Goal: Check status: Check status

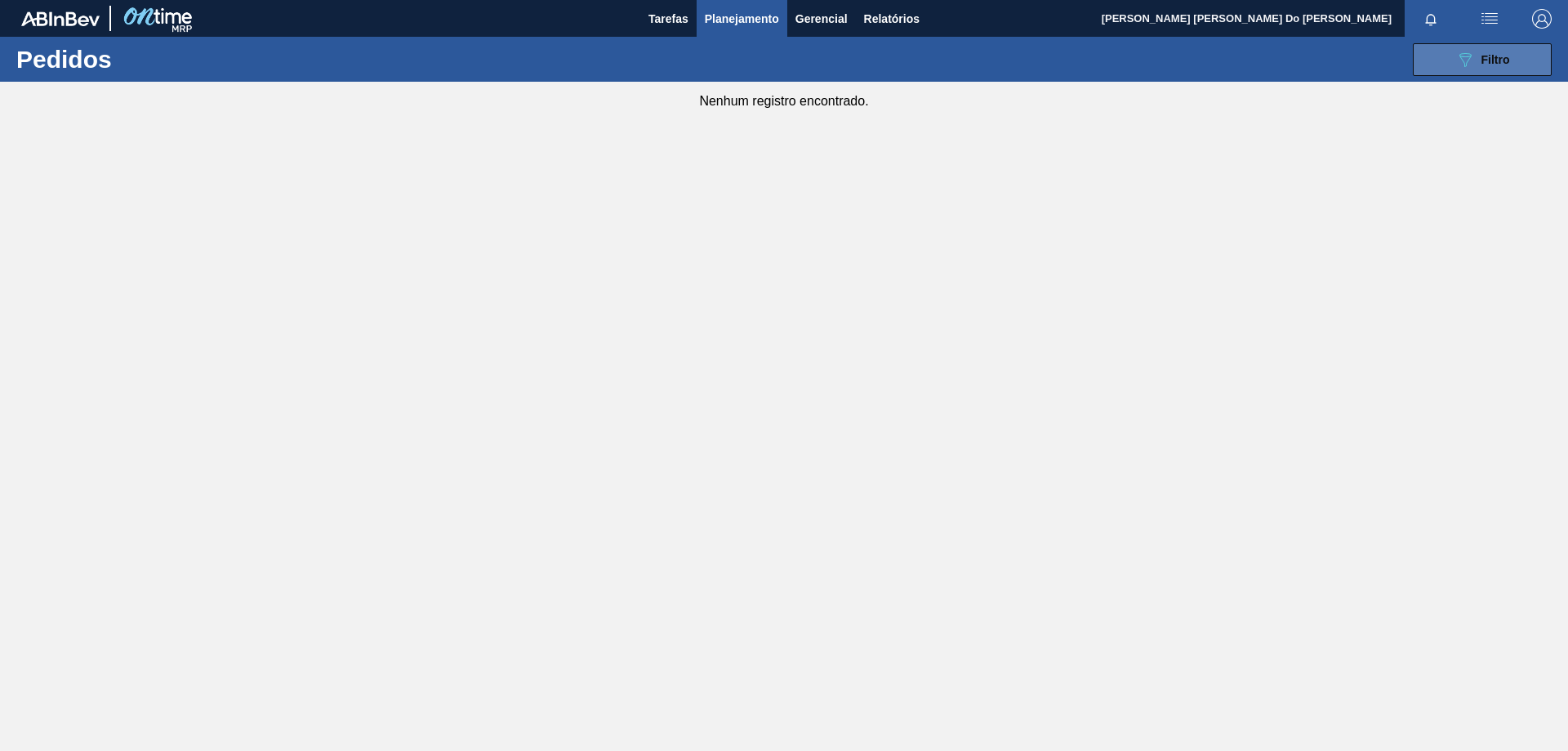
click at [1458, 74] on button "089F7B8B-B2A5-4AFE-B5C0-19BA573D28AC Filtro" at bounding box center [1482, 59] width 139 height 33
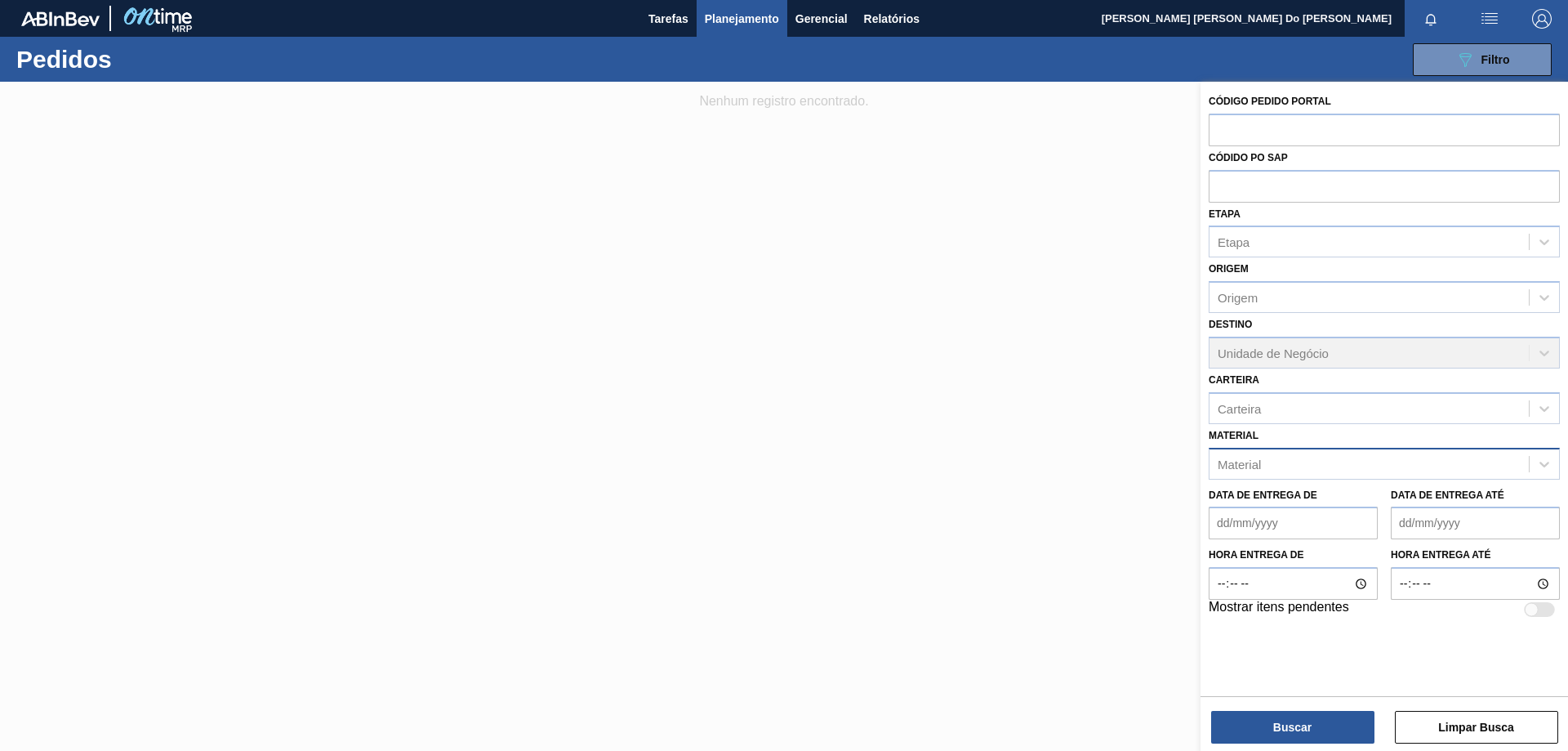
click at [1286, 462] on div "Material" at bounding box center [1368, 463] width 319 height 24
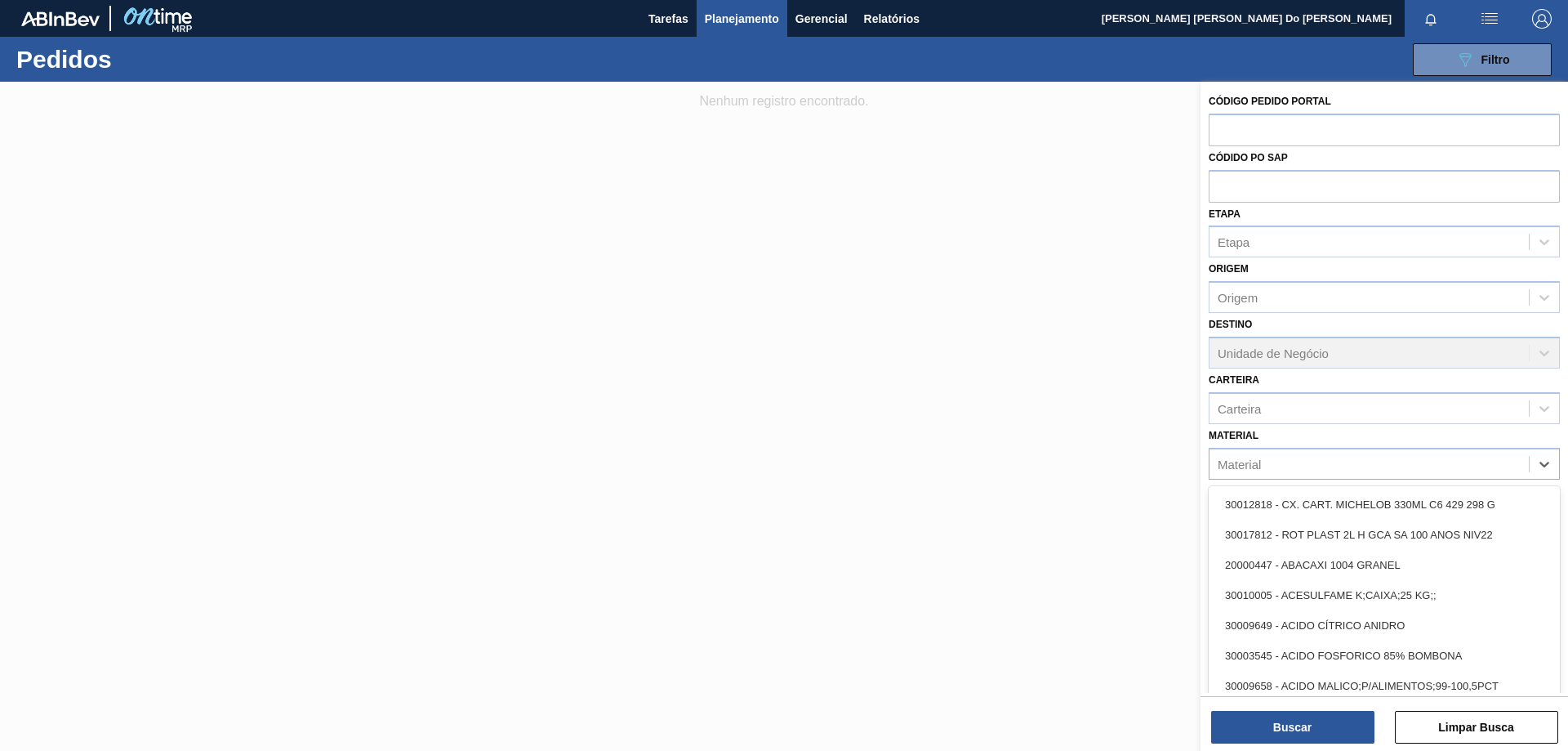
paste input "30034325"
type input "30034325"
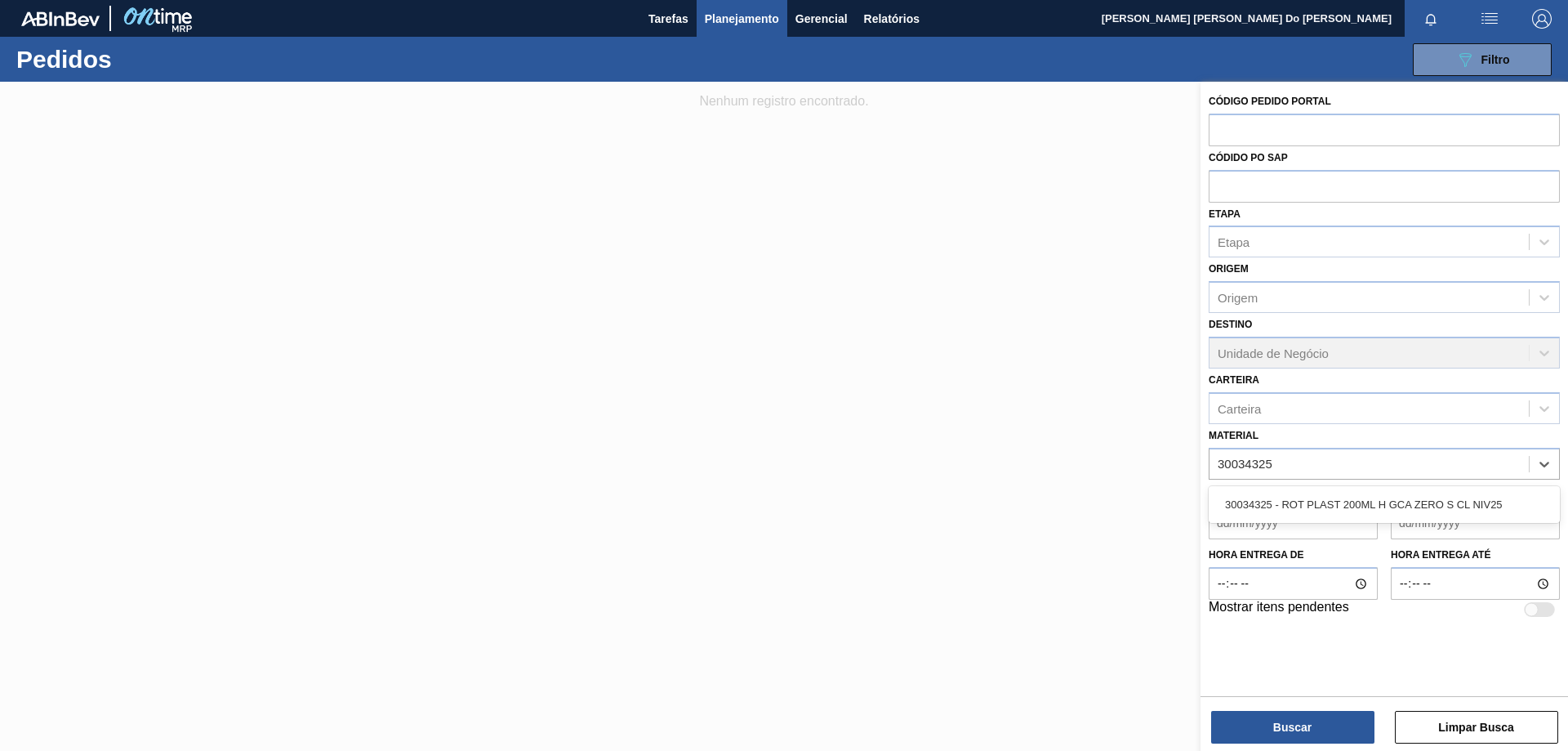
click at [1443, 502] on div "30034325 - ROT PLAST 200ML H GCA ZERO S CL NIV25" at bounding box center [1383, 504] width 351 height 30
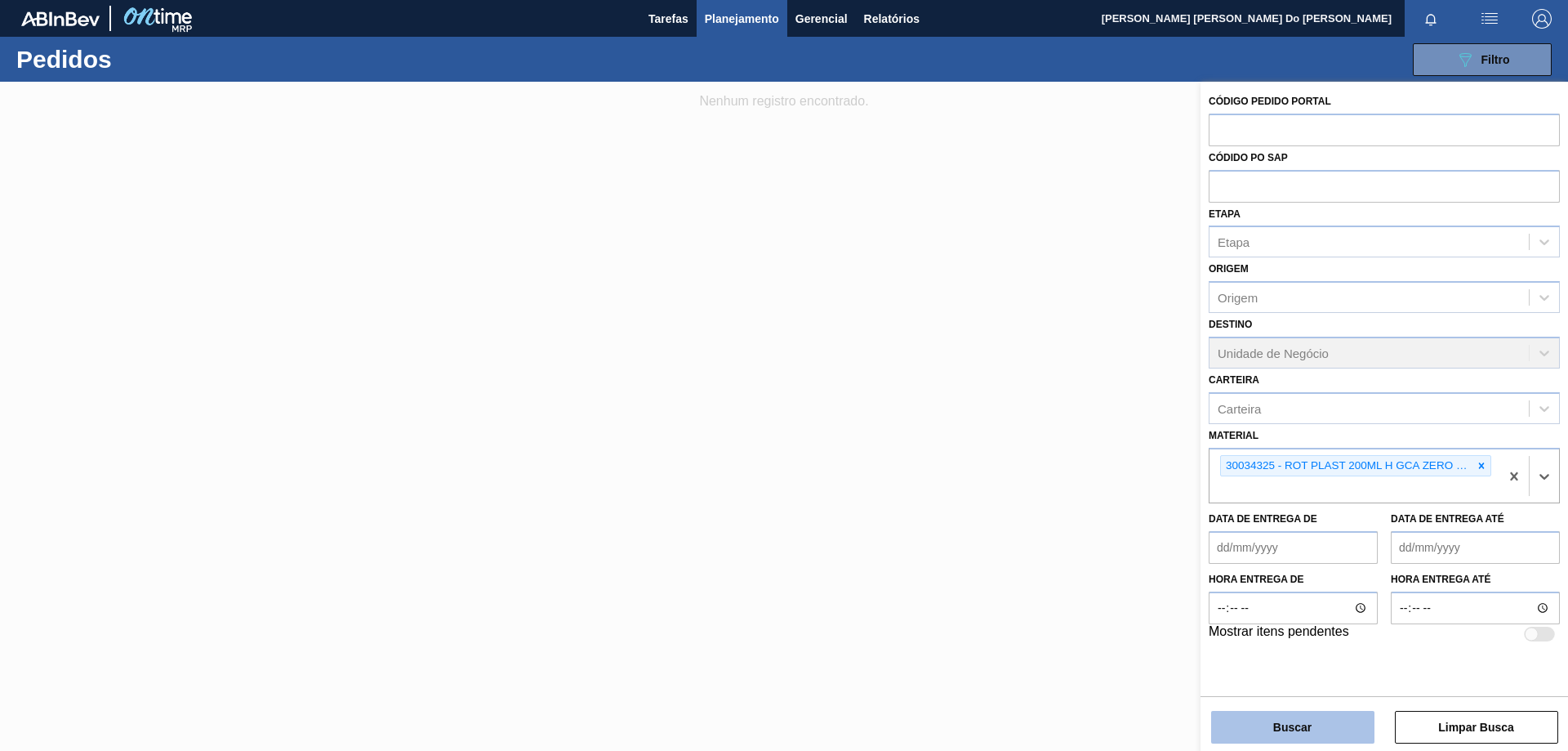
click at [1329, 729] on button "Buscar" at bounding box center [1293, 726] width 164 height 33
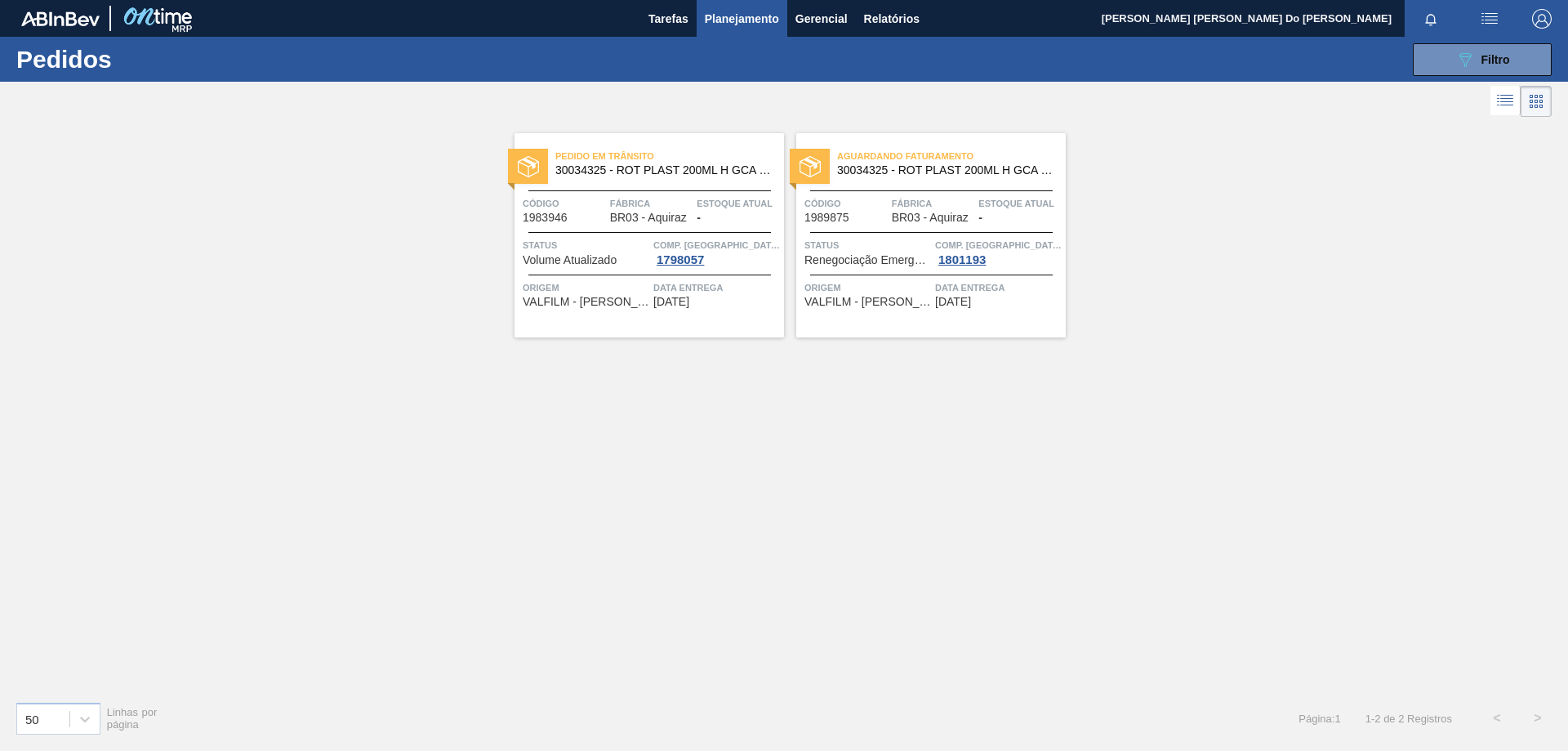
click at [597, 195] on div "Pedido [PERSON_NAME] 30034325 - ROT PLAST 200ML H GCA ZERO S CL NIV25 Código 19…" at bounding box center [649, 235] width 269 height 204
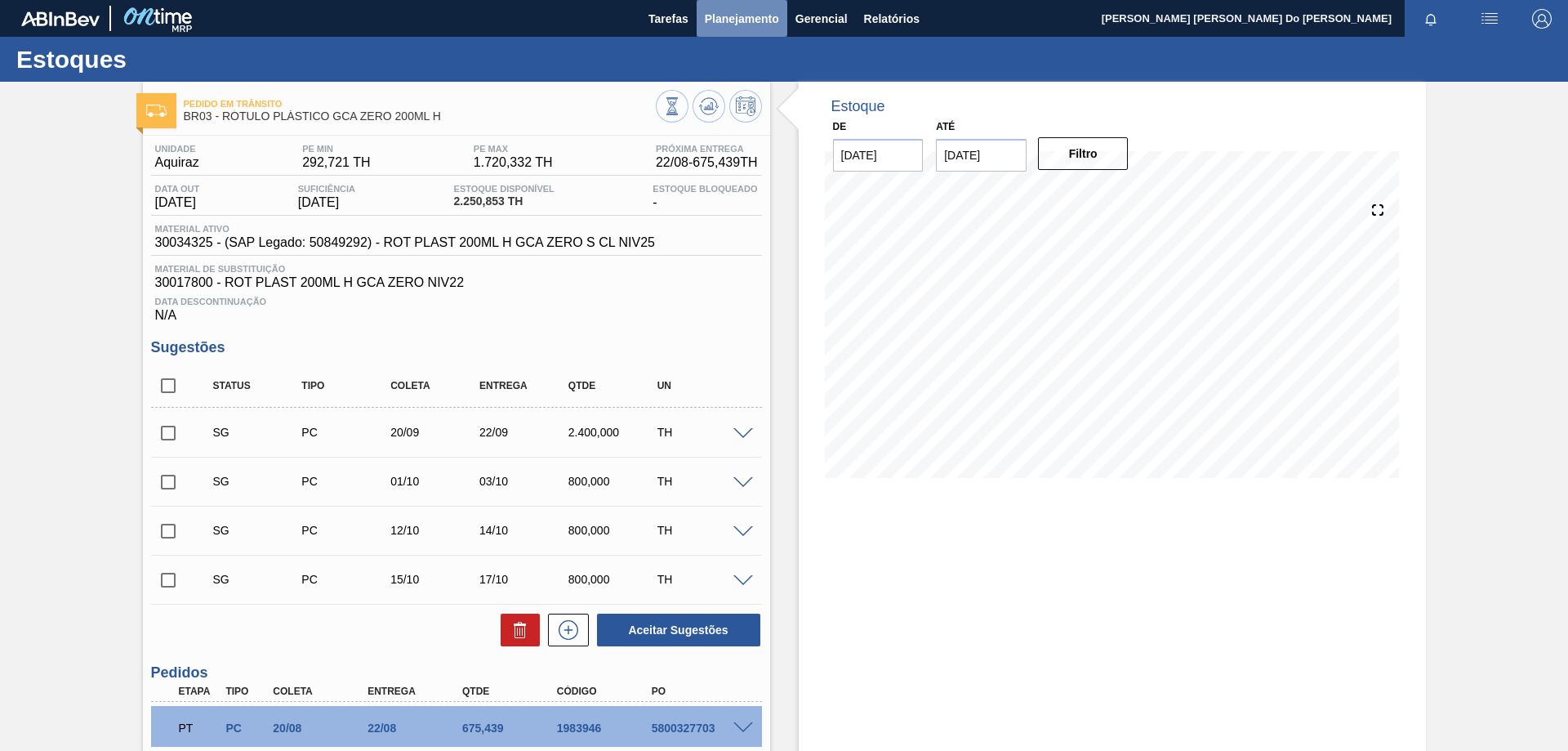
click at [746, 16] on span "Planejamento" at bounding box center [742, 18] width 74 height 19
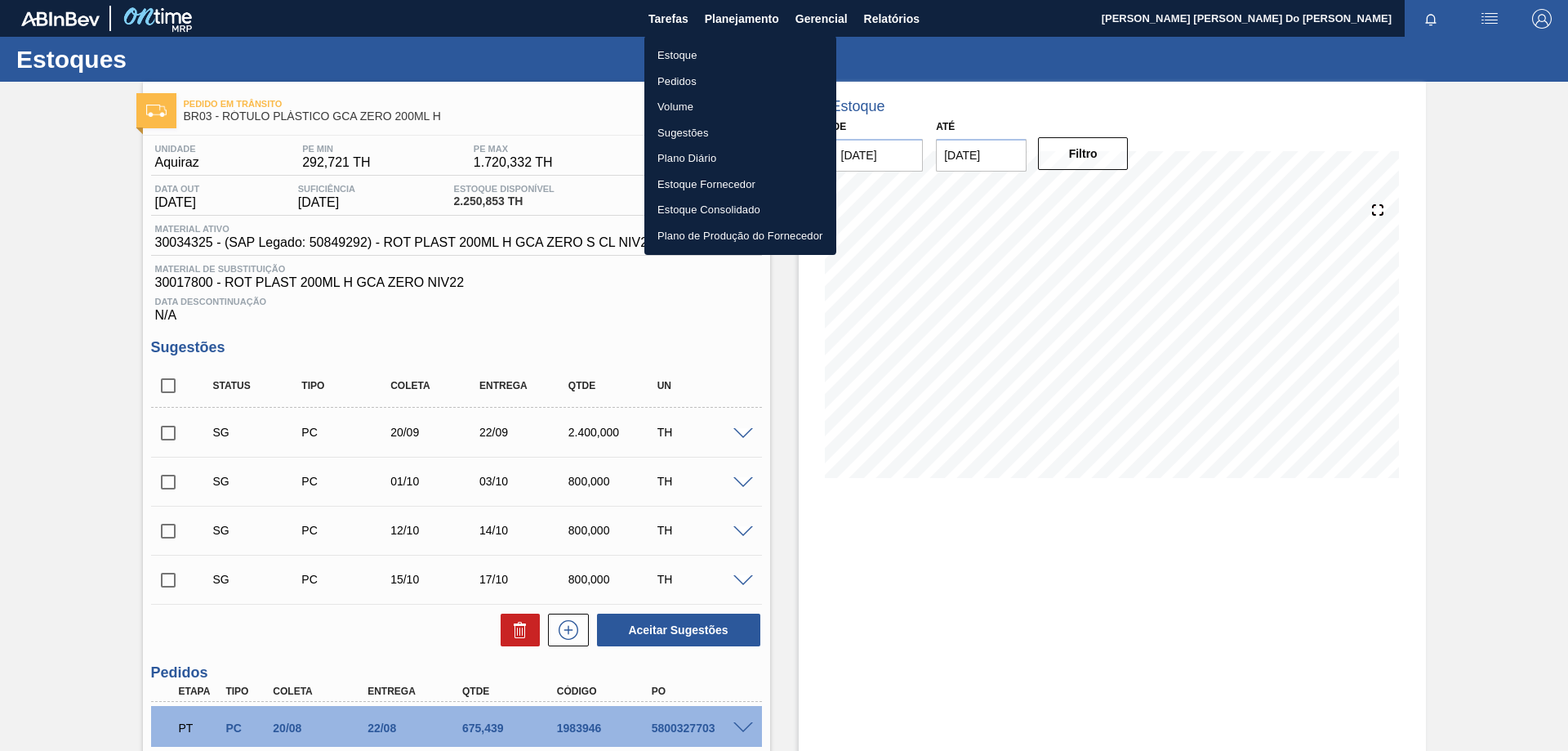
click at [681, 71] on li "Pedidos" at bounding box center [740, 82] width 192 height 26
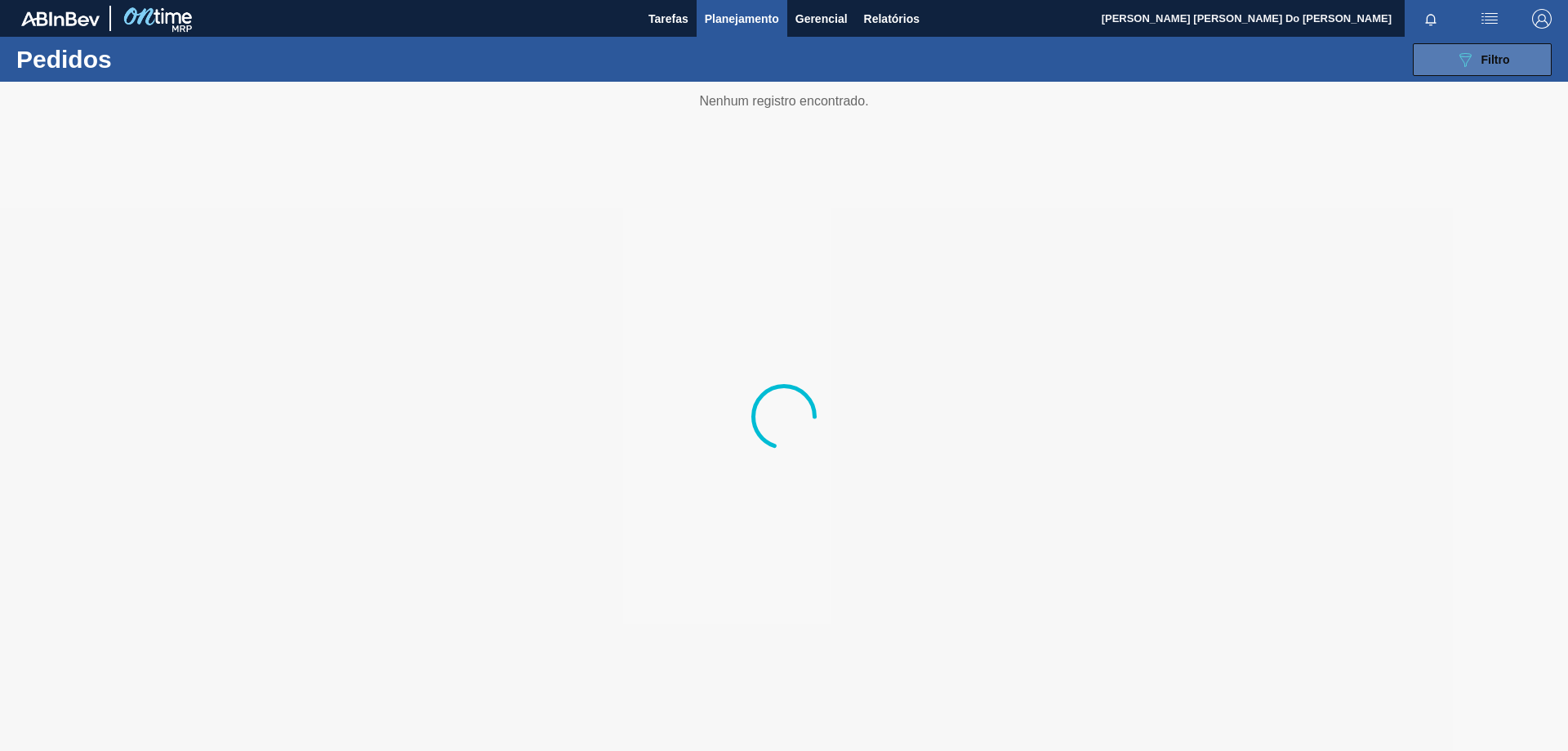
click at [1447, 46] on button "089F7B8B-B2A5-4AFE-B5C0-19BA573D28AC Filtro" at bounding box center [1482, 59] width 139 height 33
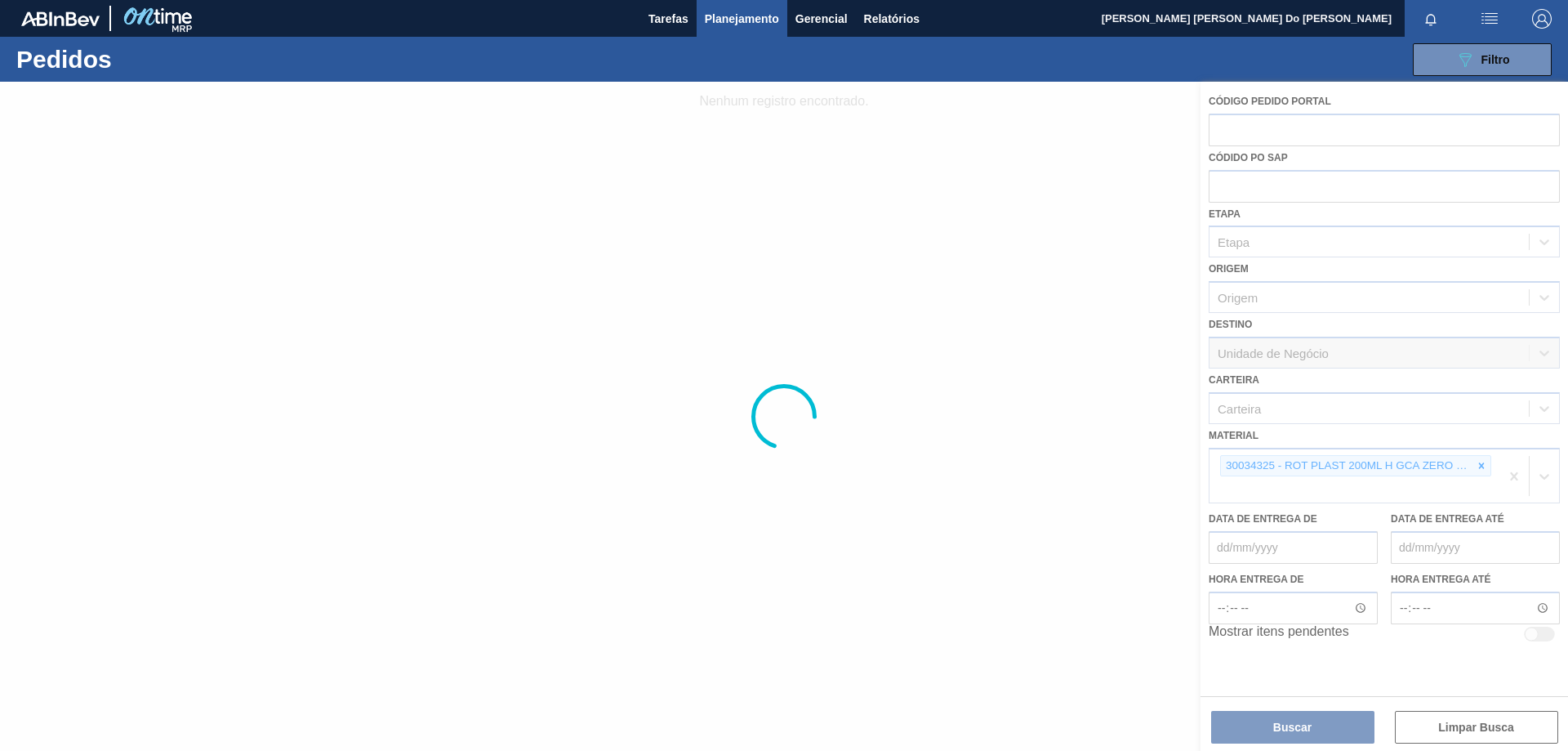
click at [1274, 462] on div at bounding box center [784, 416] width 1568 height 669
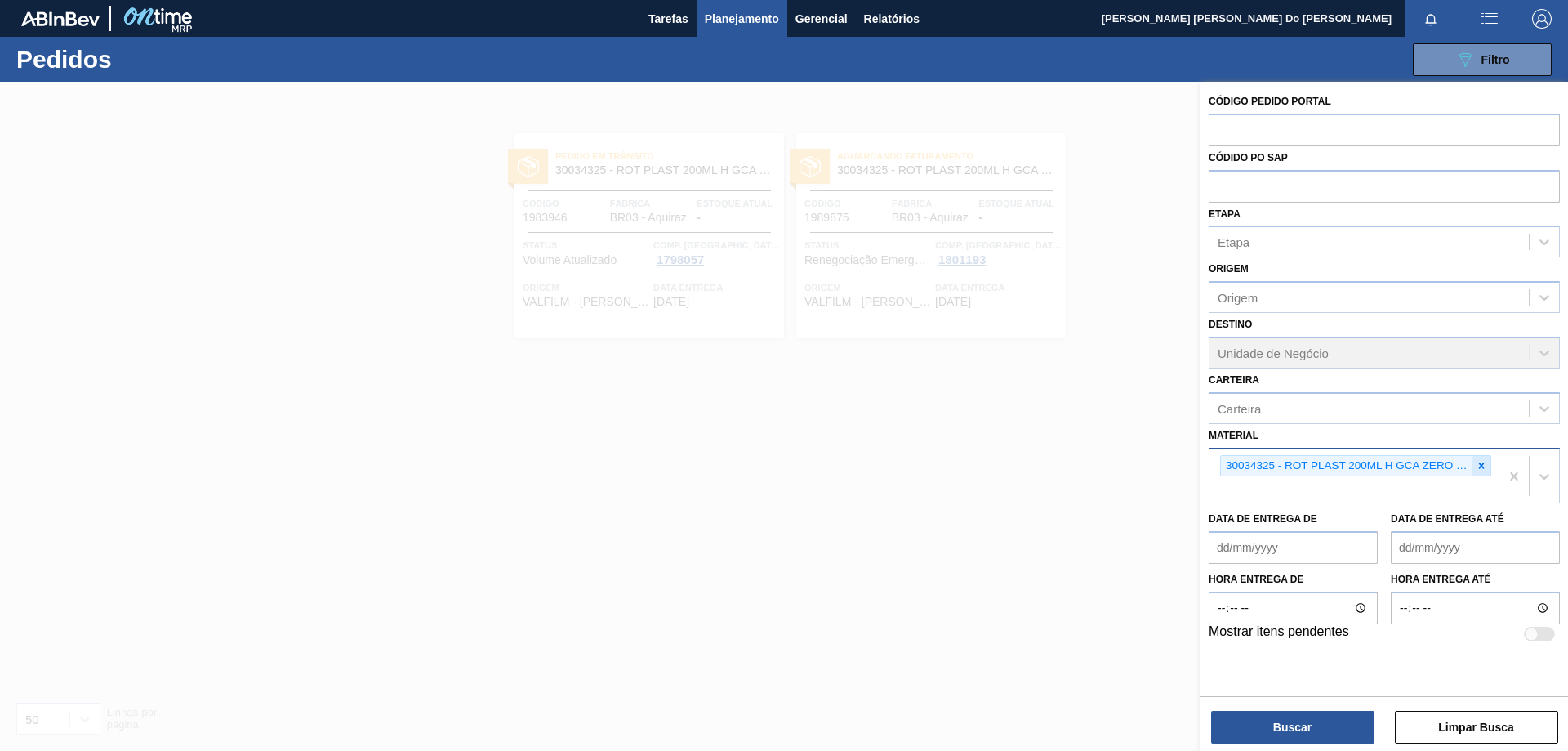
click at [1481, 462] on icon at bounding box center [1481, 465] width 11 height 11
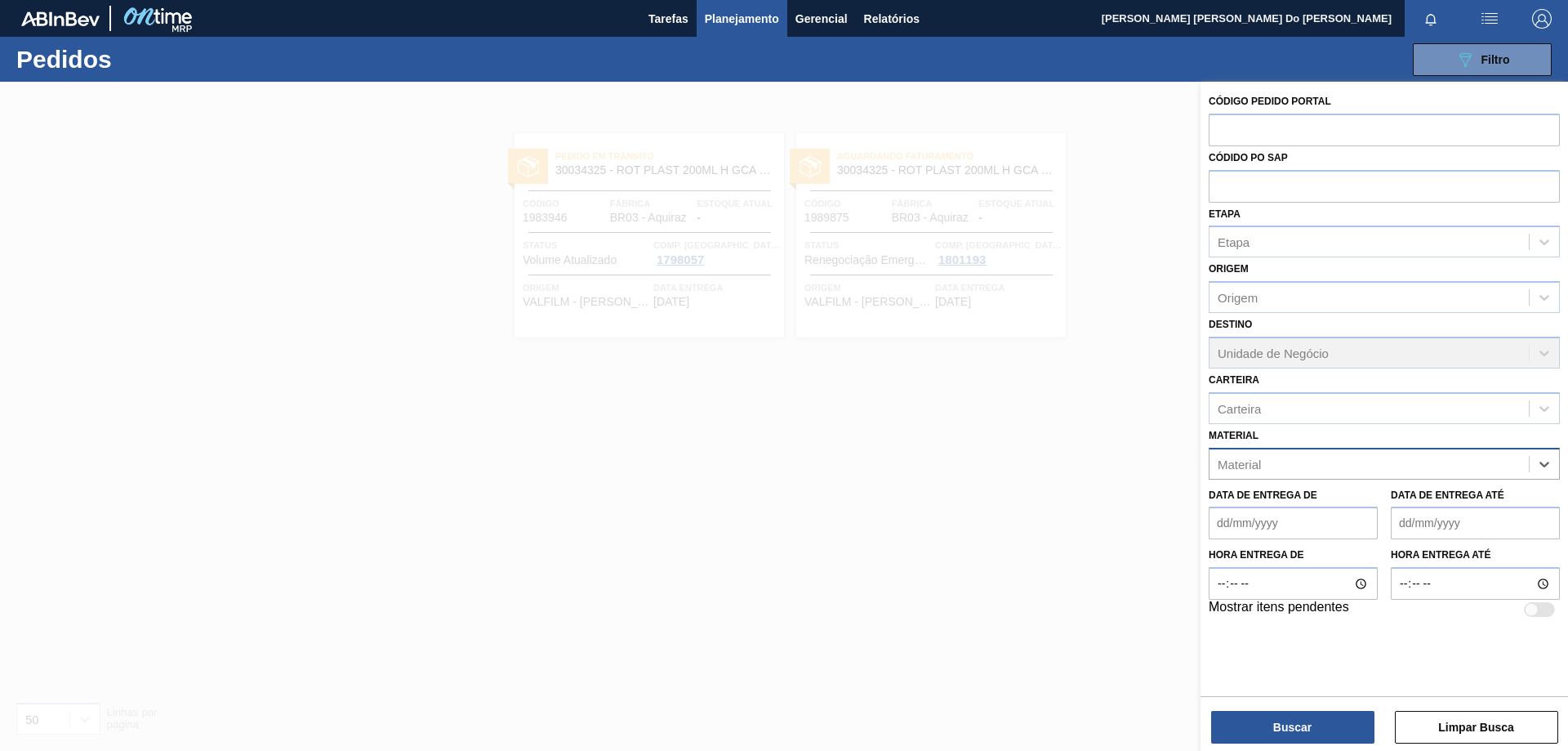
paste input "30003082"
type input "30003082"
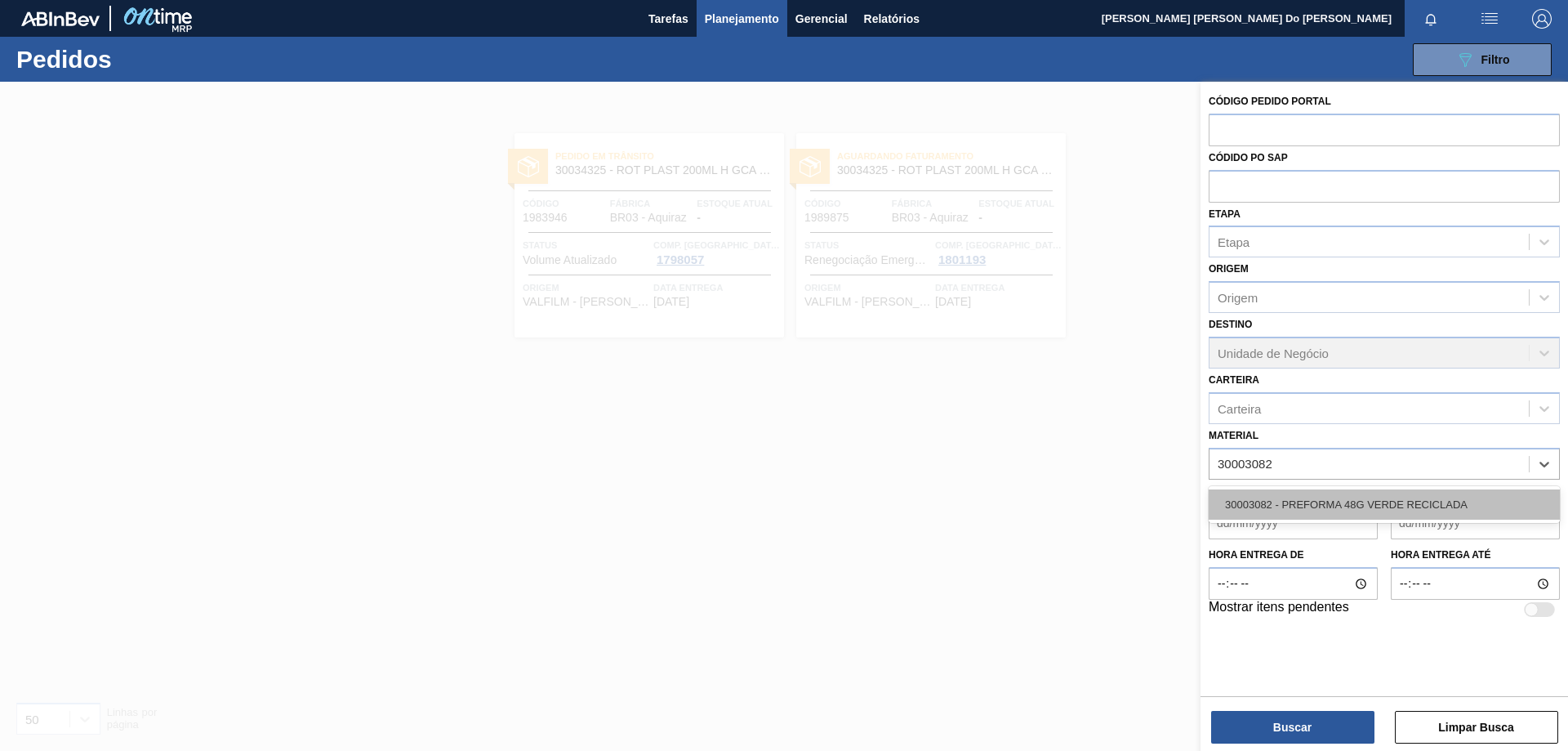
click at [1346, 500] on div "30003082 - PREFORMA 48G VERDE RECICLADA" at bounding box center [1383, 504] width 351 height 30
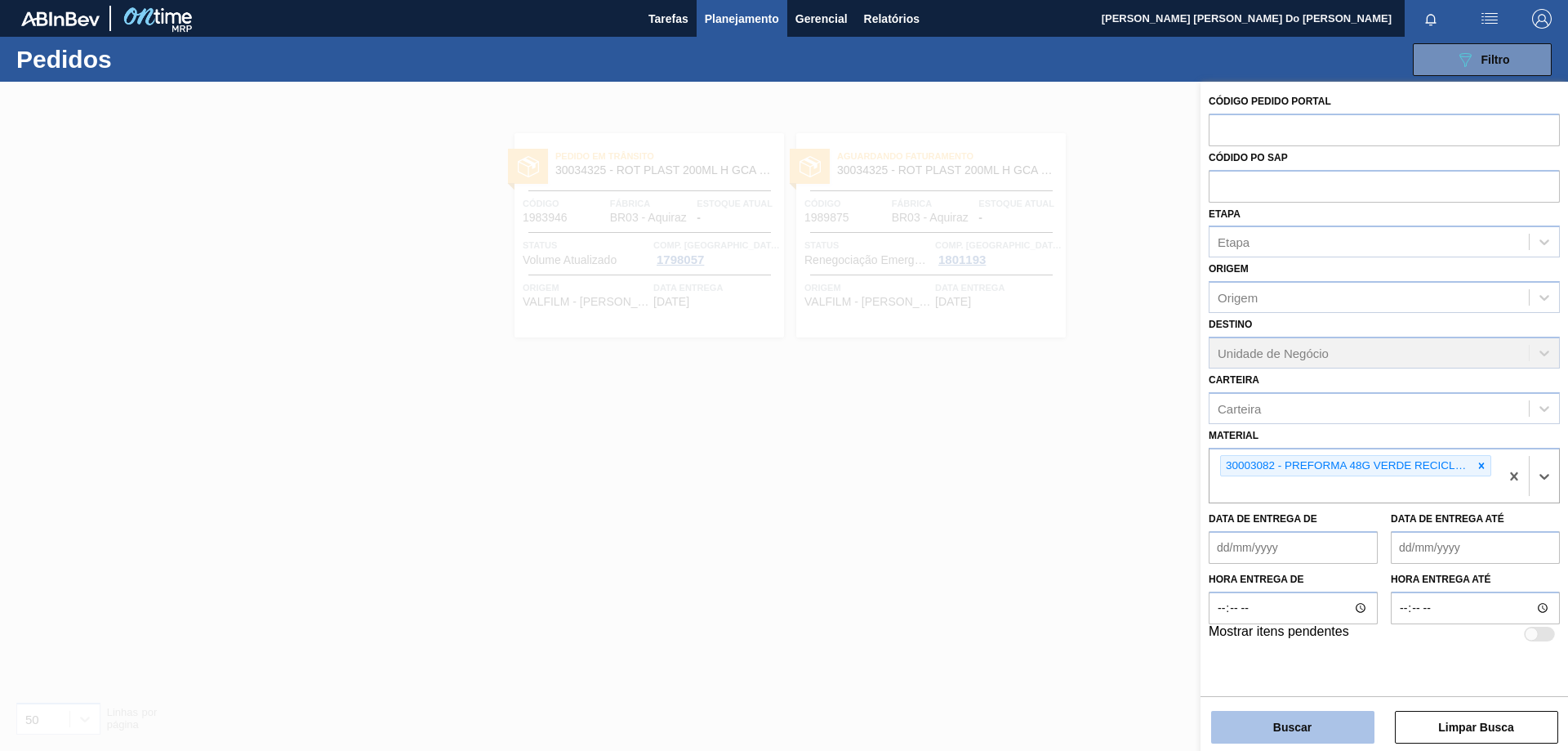
click at [1323, 731] on button "Buscar" at bounding box center [1293, 726] width 164 height 33
